Goal: Transaction & Acquisition: Purchase product/service

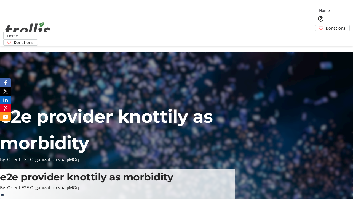
click at [326, 25] on span "Donations" at bounding box center [336, 28] width 20 height 6
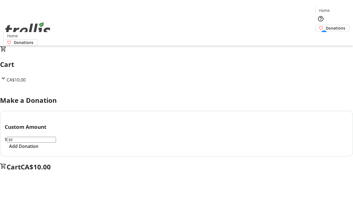
select select "CA"
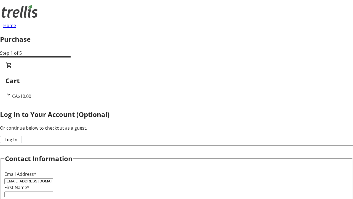
type input "[EMAIL_ADDRESS][DOMAIN_NAME]"
type input "Shaniya"
type input "Zboncak"
type input "[STREET_ADDRESS][PERSON_NAME]"
type input "Kelowna"
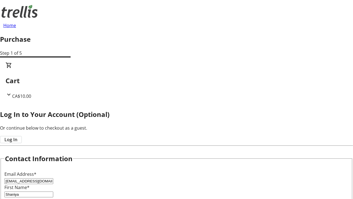
select select "BC"
type input "Kelowna"
type input "V1Y 0C2"
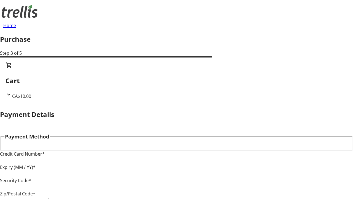
type input "V1Y 0C2"
